Goal: Information Seeking & Learning: Find specific page/section

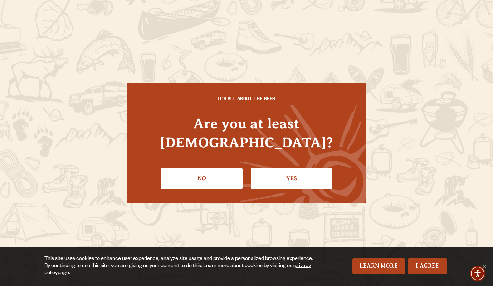
click at [299, 169] on link "Yes" at bounding box center [292, 178] width 82 height 21
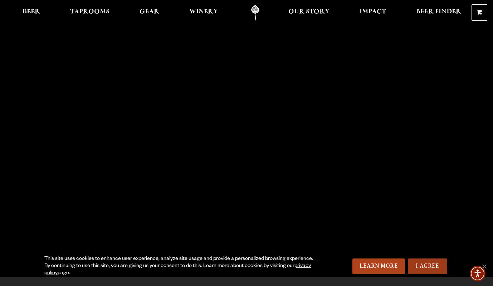
click at [421, 266] on link "I Agree" at bounding box center [427, 267] width 39 height 16
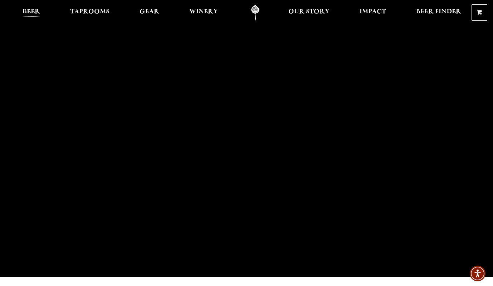
click at [35, 12] on span "Beer" at bounding box center [32, 12] width 18 height 6
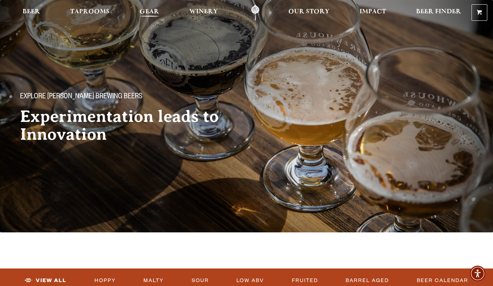
click at [152, 11] on span "Gear" at bounding box center [150, 12] width 20 height 6
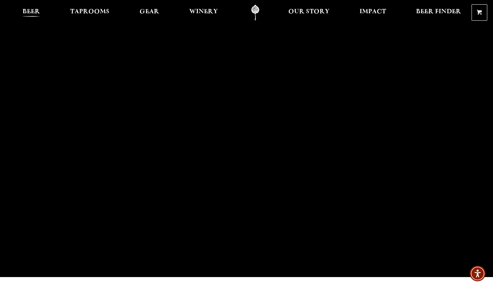
click at [30, 11] on span "Beer" at bounding box center [32, 12] width 18 height 6
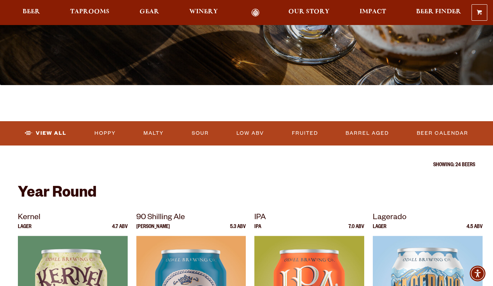
scroll to position [141, 0]
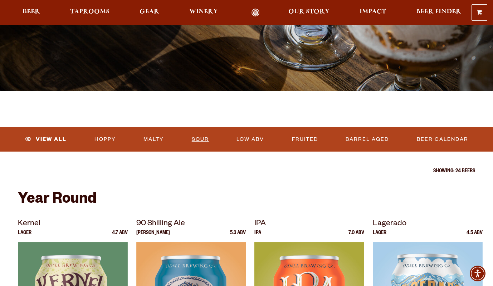
click at [200, 140] on link "Sour" at bounding box center [200, 139] width 23 height 16
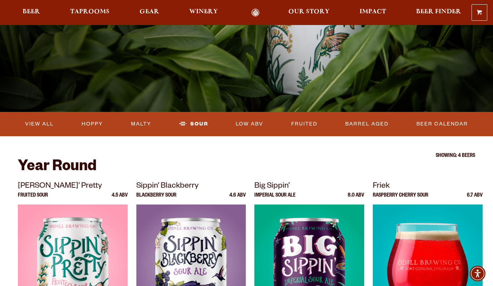
scroll to position [117, 0]
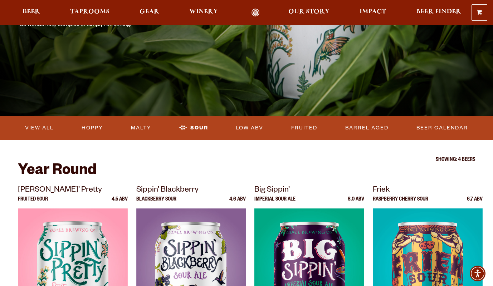
click at [304, 128] on link "Fruited" at bounding box center [304, 128] width 32 height 16
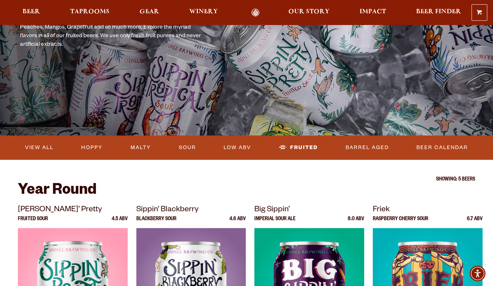
scroll to position [94, 0]
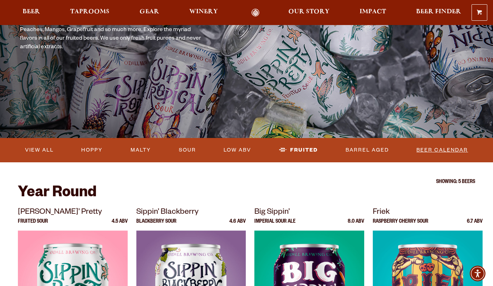
click at [426, 149] on link "Beer Calendar" at bounding box center [442, 150] width 57 height 16
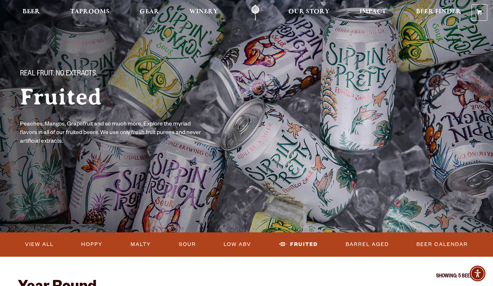
scroll to position [0, 0]
click at [98, 10] on span "Taprooms" at bounding box center [89, 12] width 39 height 6
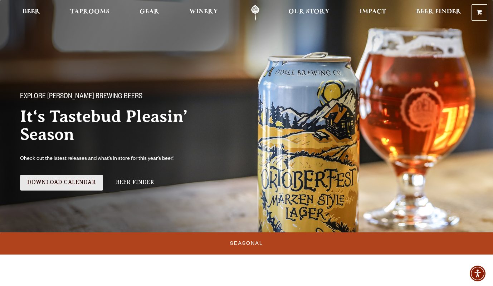
click at [86, 183] on link "Download Calendar" at bounding box center [61, 183] width 83 height 16
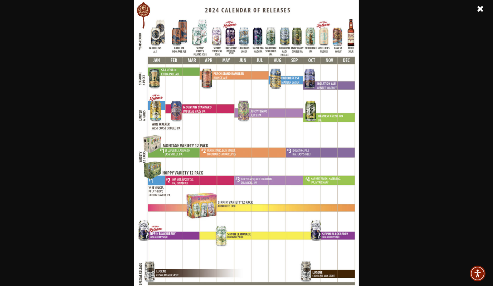
scroll to position [218, 0]
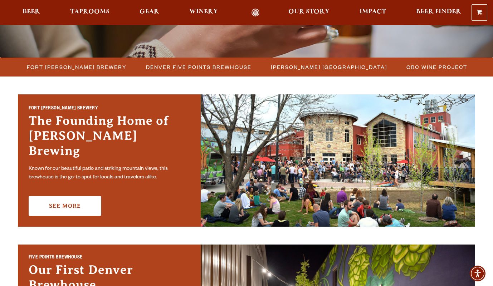
scroll to position [176, 0]
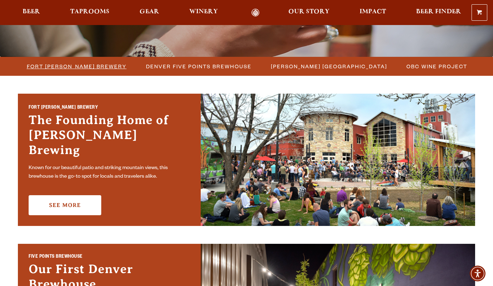
click at [97, 66] on span "Fort [PERSON_NAME] Brewery" at bounding box center [77, 66] width 100 height 10
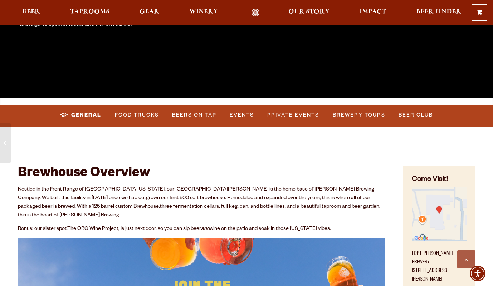
scroll to position [181, 0]
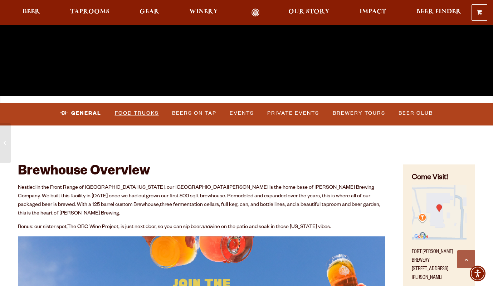
click at [126, 114] on link "Food Trucks" at bounding box center [137, 113] width 50 height 16
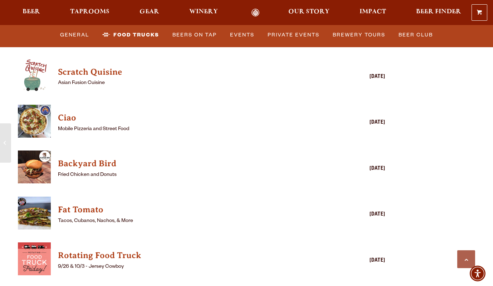
scroll to position [1751, 0]
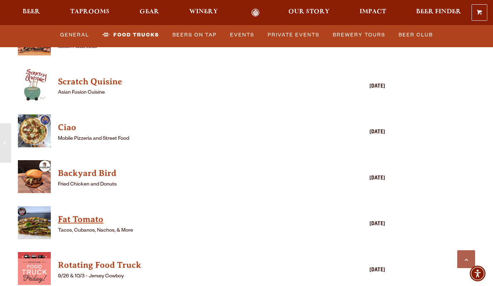
click at [95, 214] on h4 "Fat Tomato" at bounding box center [191, 219] width 267 height 11
click at [82, 168] on h4 "Backyard Bird" at bounding box center [191, 173] width 267 height 11
click at [68, 122] on h4 "Ciao" at bounding box center [191, 127] width 267 height 11
